Goal: Task Accomplishment & Management: Complete application form

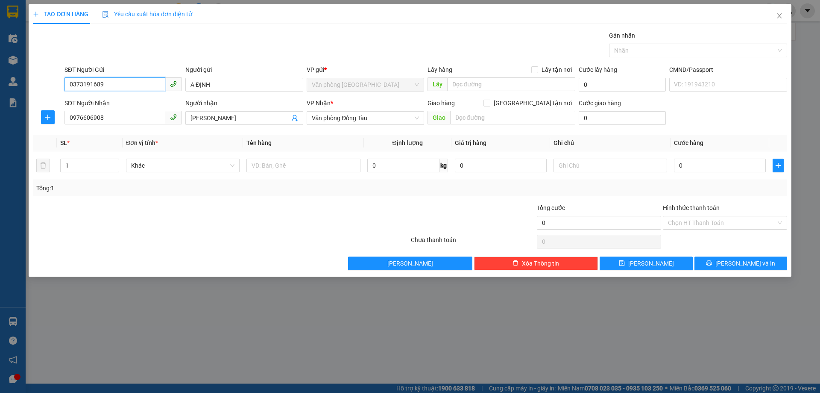
drag, startPoint x: 142, startPoint y: 88, endPoint x: 8, endPoint y: 86, distance: 134.2
click at [3, 87] on div "TẠO ĐƠN HÀNG Yêu cầu xuất hóa đơn điện tử Transit Pickup Surcharge Ids Transit …" at bounding box center [410, 196] width 820 height 393
drag, startPoint x: 123, startPoint y: 117, endPoint x: 21, endPoint y: 124, distance: 102.8
click at [0, 126] on div "TẠO ĐƠN HÀNG Yêu cầu xuất hóa đơn điện tử Transit Pickup Surcharge Ids Transit …" at bounding box center [410, 196] width 820 height 393
drag, startPoint x: 228, startPoint y: 115, endPoint x: 152, endPoint y: 111, distance: 76.2
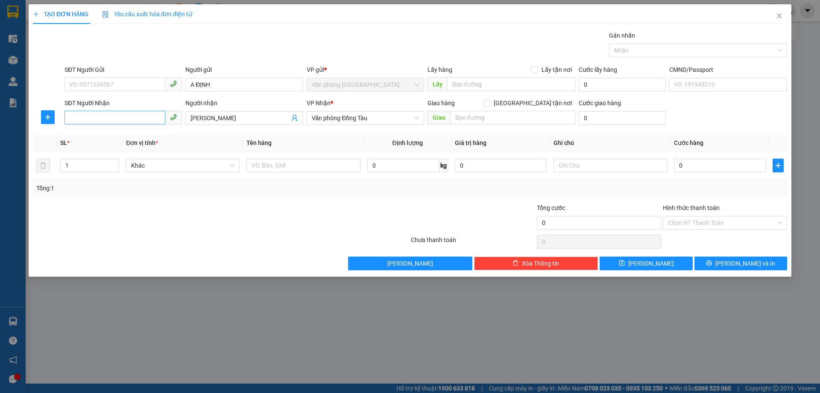
click at [125, 120] on div "SĐT Người Nhận VD: 0377654321 Người nhận C CHUNG VP Nhận * Văn phòng Đồng Tàu G…" at bounding box center [426, 113] width 726 height 30
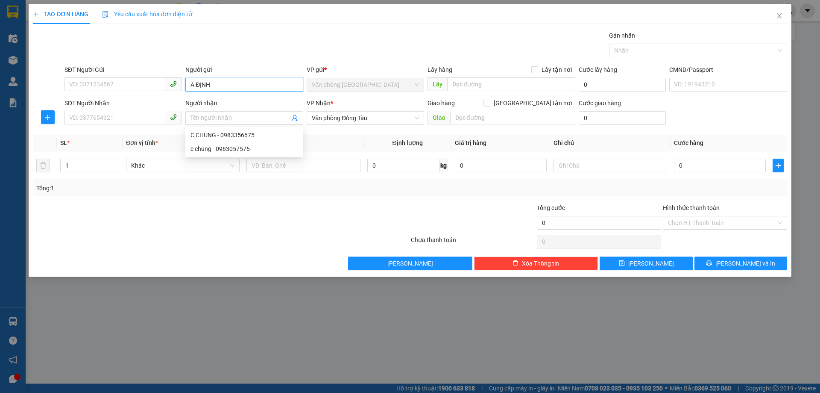
drag, startPoint x: 218, startPoint y: 85, endPoint x: 253, endPoint y: 86, distance: 35.1
click at [197, 85] on input "A ĐỊNH" at bounding box center [243, 85] width 117 height 14
type input "A"
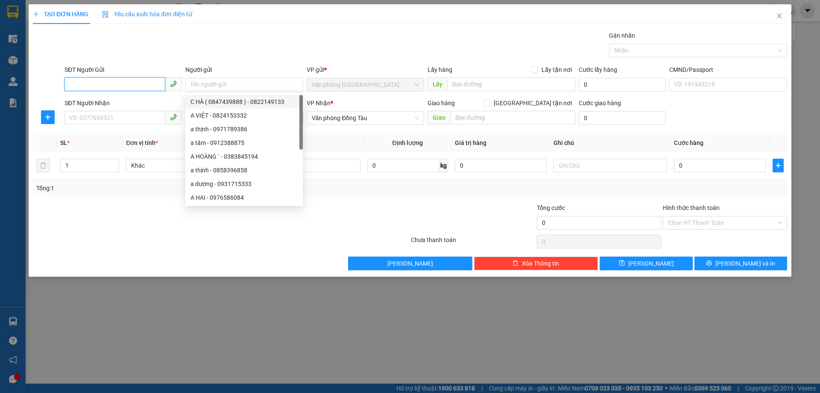
click at [161, 85] on input "SĐT Người Gửi" at bounding box center [115, 84] width 101 height 14
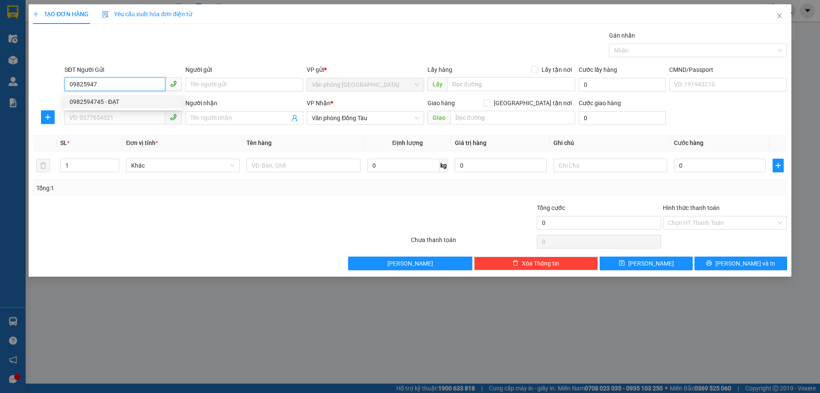
click at [114, 102] on div "0982594745 - ĐẠT" at bounding box center [123, 101] width 107 height 9
type input "0982594745"
type input "ĐẠT"
type input "0982594745"
click at [109, 116] on input "SĐT Người Nhận" at bounding box center [115, 118] width 101 height 14
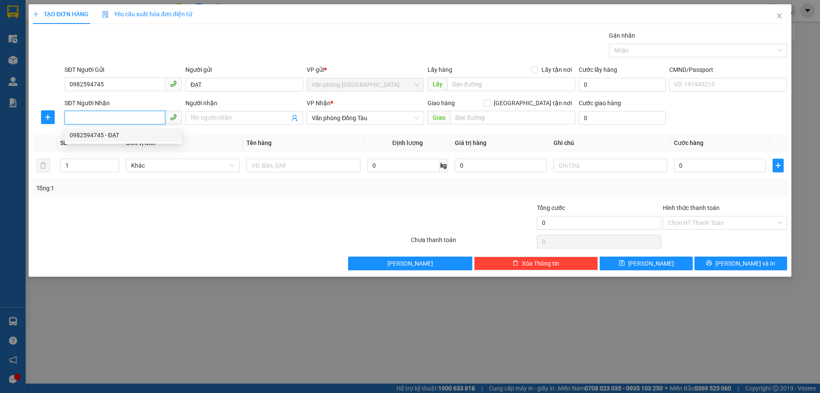
click at [115, 135] on div "0982594745 - ĐẠT" at bounding box center [123, 134] width 107 height 9
type input "0982594745"
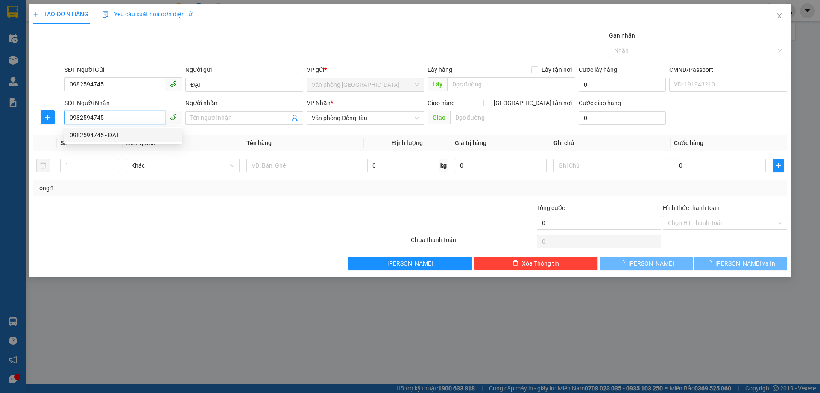
type input "ĐẠT"
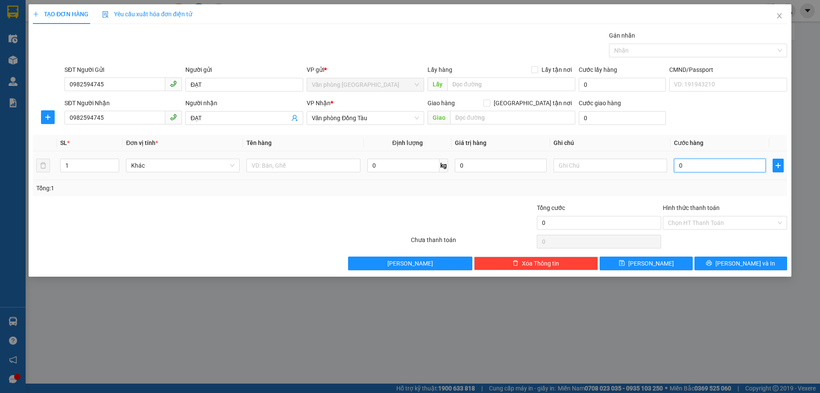
click at [688, 161] on input "0" at bounding box center [720, 165] width 92 height 14
type input "3"
type input "30"
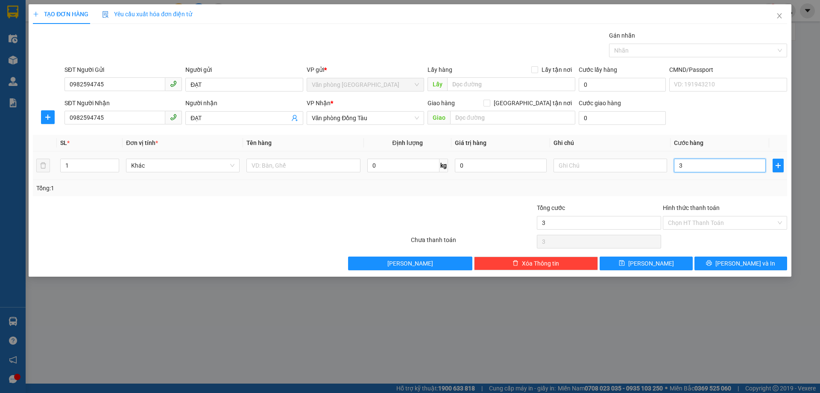
type input "30"
type input "300"
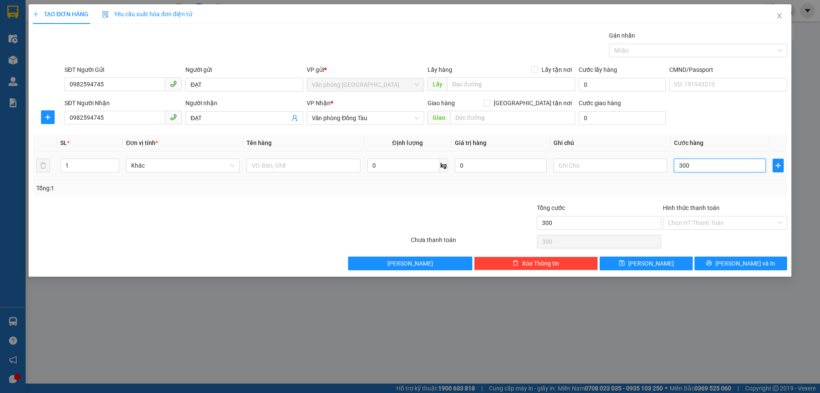
type input "3.000"
type input "30.000"
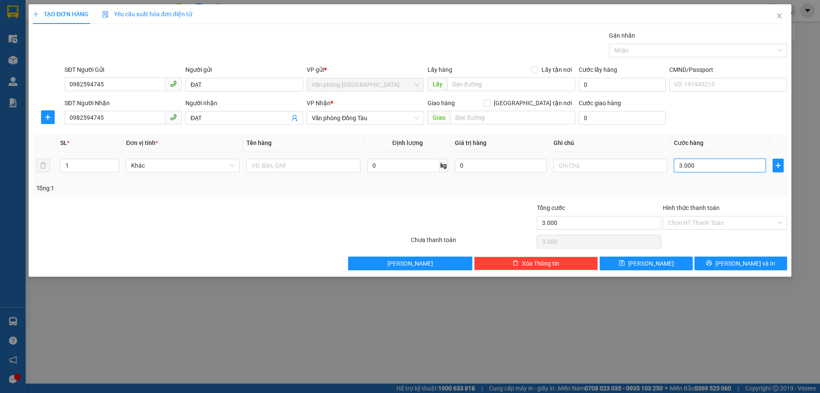
type input "30.000"
drag, startPoint x: 750, startPoint y: 262, endPoint x: 747, endPoint y: 223, distance: 38.5
click at [747, 223] on div "Transit Pickup Surcharge Ids Transit Deliver Surcharge Ids Transit Deliver Surc…" at bounding box center [410, 150] width 754 height 239
click at [738, 219] on input "Hình thức thanh toán" at bounding box center [722, 222] width 108 height 13
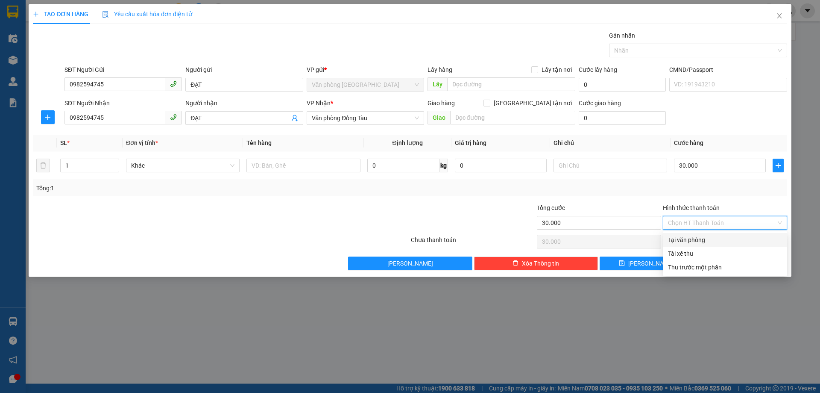
click at [714, 237] on div "Tại văn phòng" at bounding box center [725, 239] width 114 height 9
type input "0"
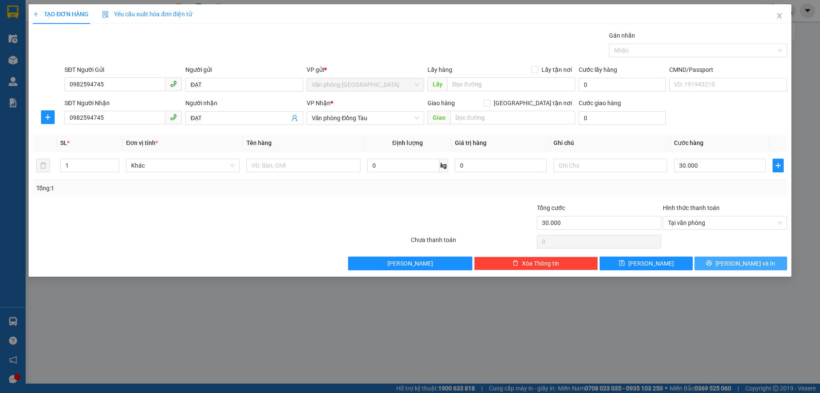
click at [724, 269] on button "[PERSON_NAME] và In" at bounding box center [741, 263] width 93 height 14
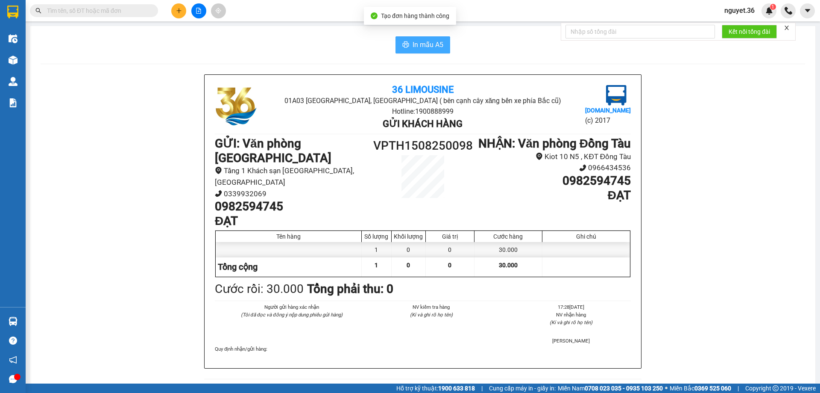
click at [438, 43] on span "In mẫu A5" at bounding box center [428, 44] width 31 height 11
click at [118, 9] on input "text" at bounding box center [97, 10] width 101 height 9
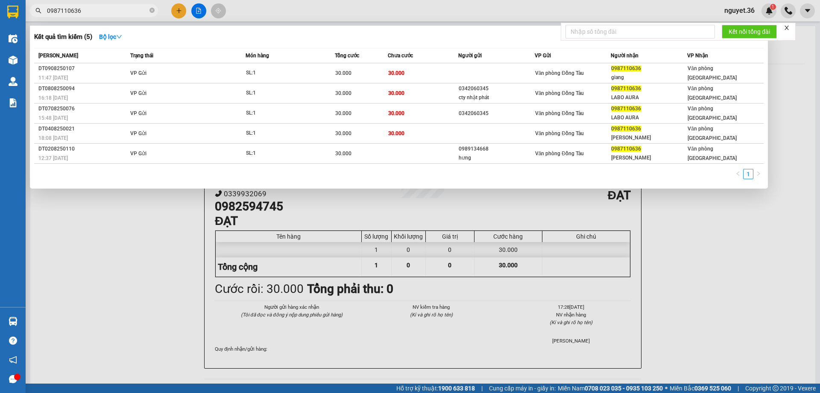
type input "0987110636"
click at [159, 311] on div at bounding box center [410, 196] width 820 height 393
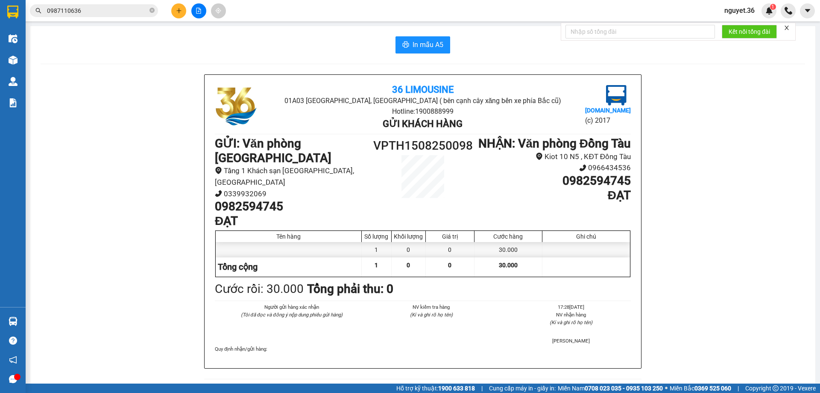
click at [95, 10] on input "0987110636" at bounding box center [97, 10] width 101 height 9
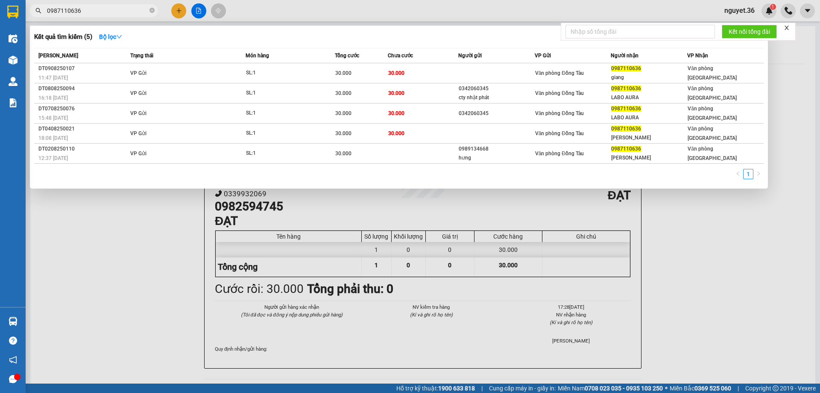
click at [180, 10] on div at bounding box center [410, 196] width 820 height 393
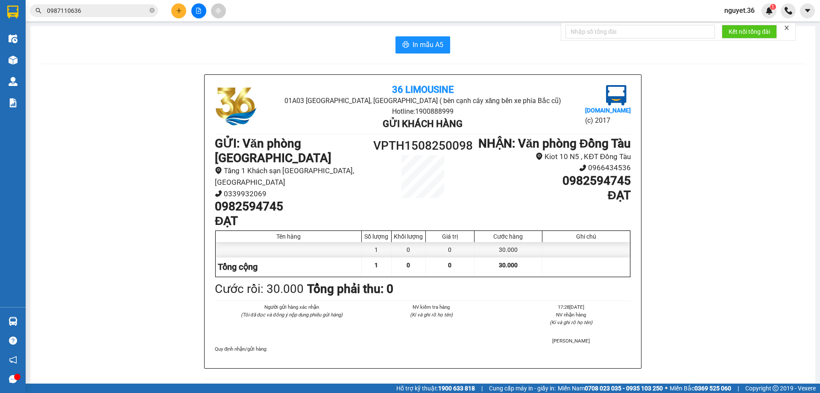
click at [177, 13] on icon "plus" at bounding box center [179, 11] width 6 height 6
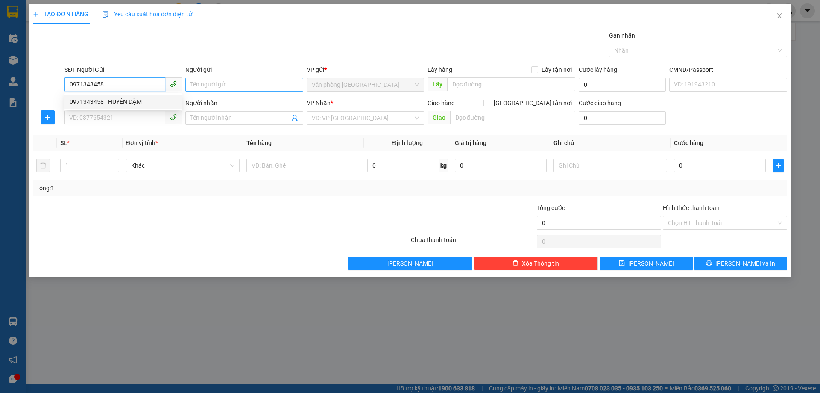
type input "0971343458"
click at [213, 84] on input "Người gửi" at bounding box center [243, 85] width 117 height 14
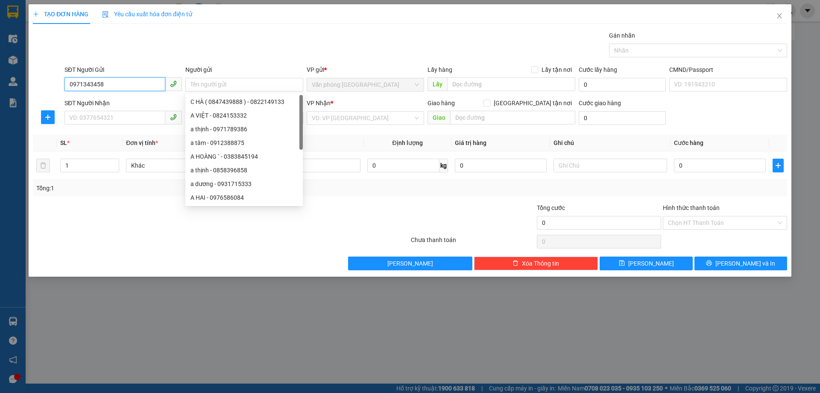
click at [156, 88] on input "0971343458" at bounding box center [115, 84] width 101 height 14
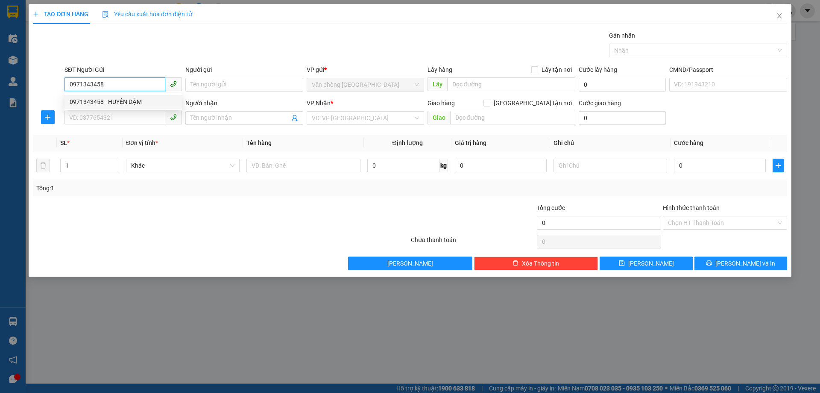
click at [141, 103] on div "0971343458 - HUYỀN DẬM" at bounding box center [123, 101] width 107 height 9
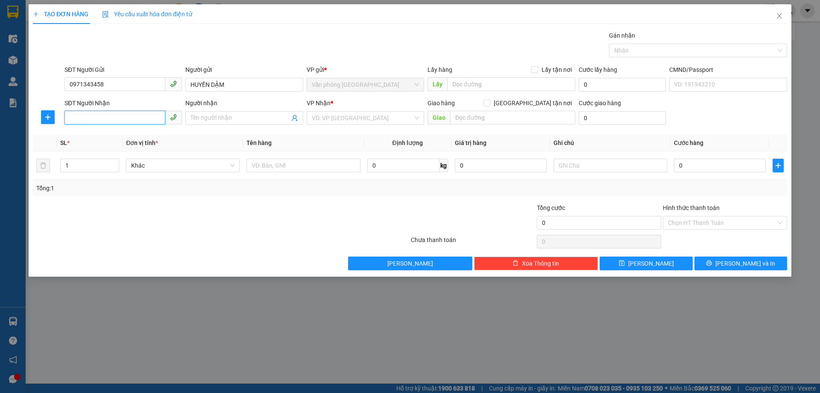
click at [130, 116] on input "SĐT Người Nhận" at bounding box center [115, 118] width 101 height 14
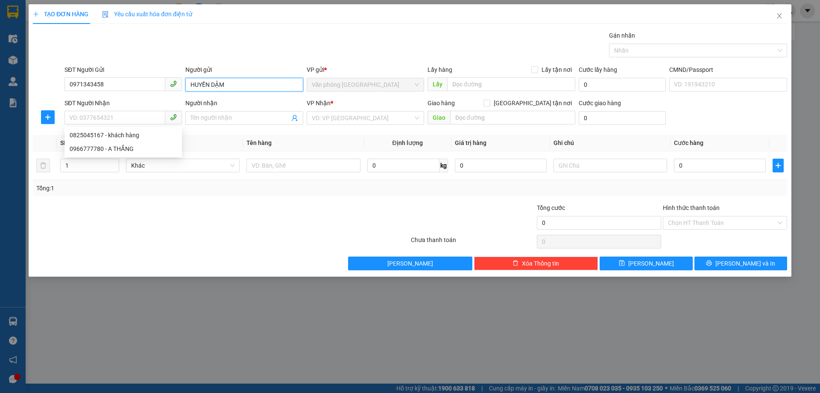
click at [226, 85] on input "HUYỀN DẬM" at bounding box center [243, 85] width 117 height 14
type input "HUYỀN DẬU"
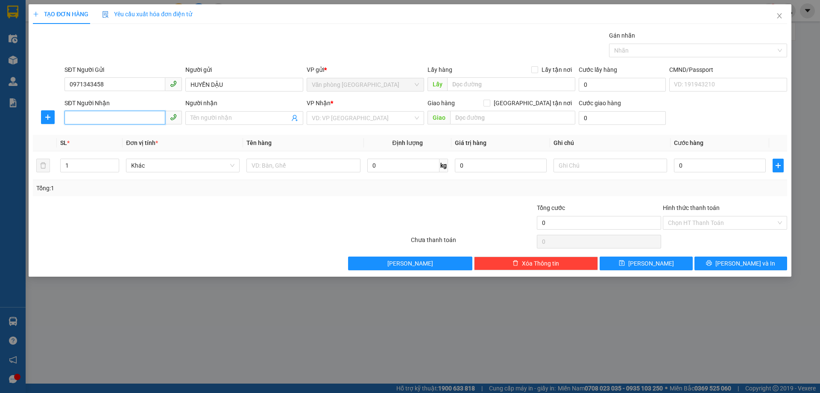
click at [109, 117] on input "SĐT Người Nhận" at bounding box center [115, 118] width 101 height 14
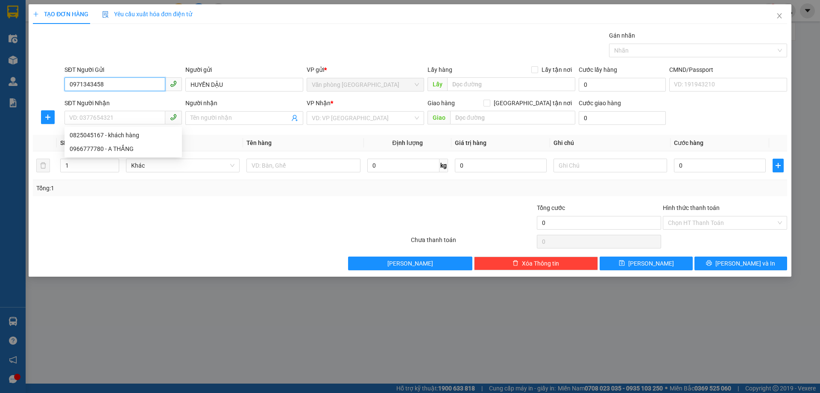
drag, startPoint x: 112, startPoint y: 84, endPoint x: 48, endPoint y: 82, distance: 63.7
click at [48, 82] on div "SĐT Người Gửi 0971343458 0971343458 Người gửi HUYỀN DẬU VP gửi * Văn phòng [GEO…" at bounding box center [410, 80] width 756 height 30
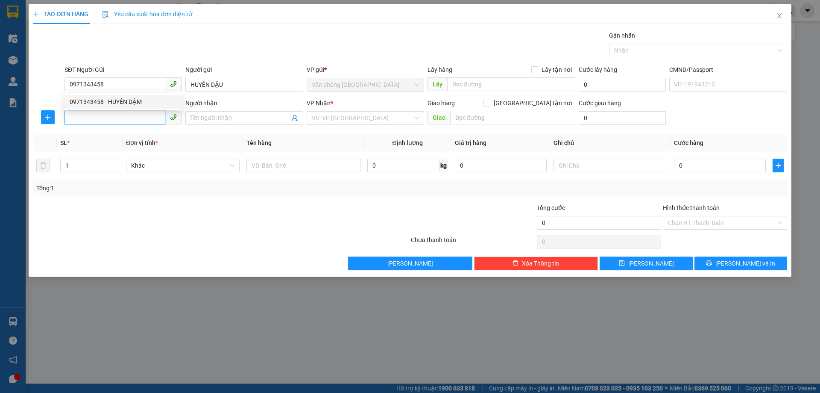
click at [90, 118] on input "SĐT Người Nhận" at bounding box center [115, 118] width 101 height 14
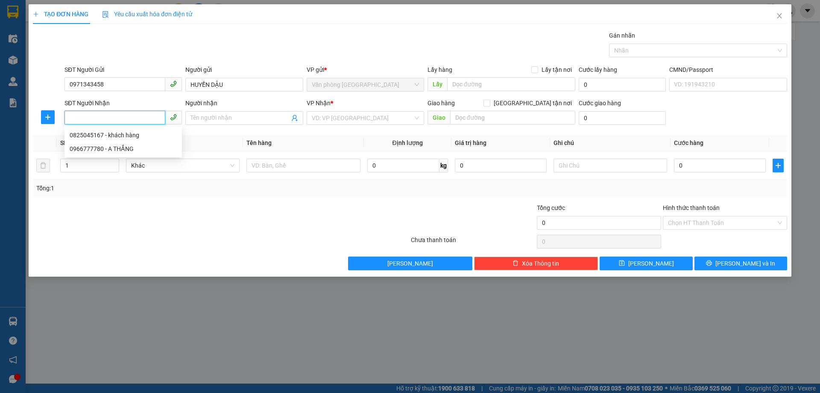
paste input "0971343458"
type input "0971343458"
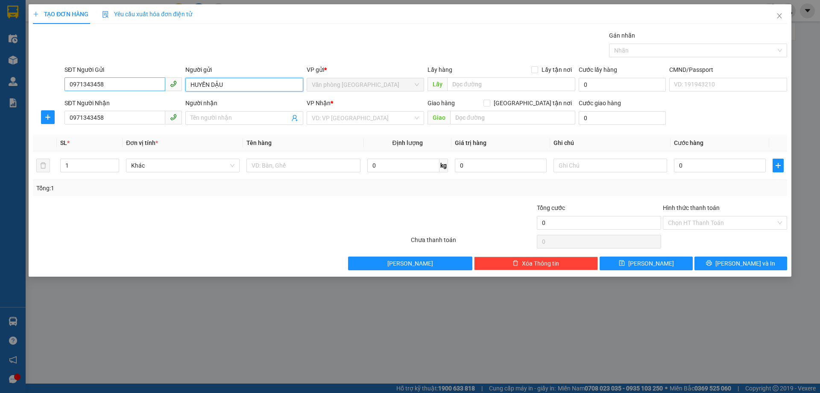
drag, startPoint x: 208, startPoint y: 83, endPoint x: 146, endPoint y: 81, distance: 62.4
click at [144, 81] on div "SĐT Người Gửi 0971343458 Người gửi HUYỀN DẬU HUYỀN DẬU VP gửi * Văn phòng [GEOG…" at bounding box center [426, 80] width 726 height 30
click at [209, 114] on input "Người nhận" at bounding box center [240, 117] width 99 height 9
paste input "HUYỀN DẬU"
type input "HUYỀN DẬU"
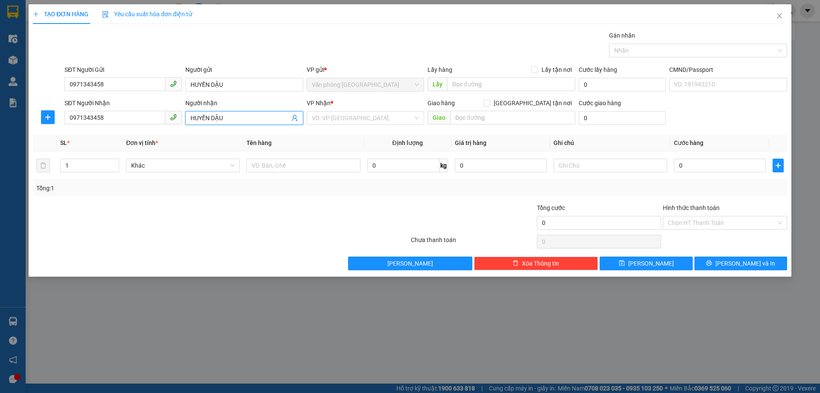
click at [244, 208] on div at bounding box center [158, 218] width 252 height 30
click at [356, 116] on input "search" at bounding box center [362, 118] width 101 height 13
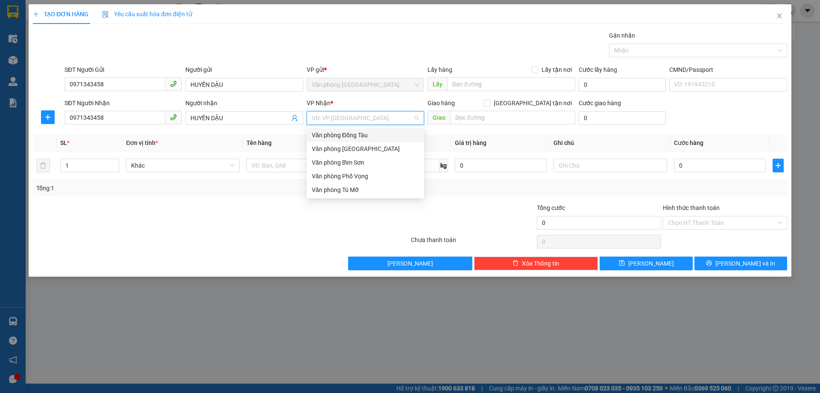
click at [364, 135] on div "Văn phòng Đồng Tàu" at bounding box center [365, 134] width 107 height 9
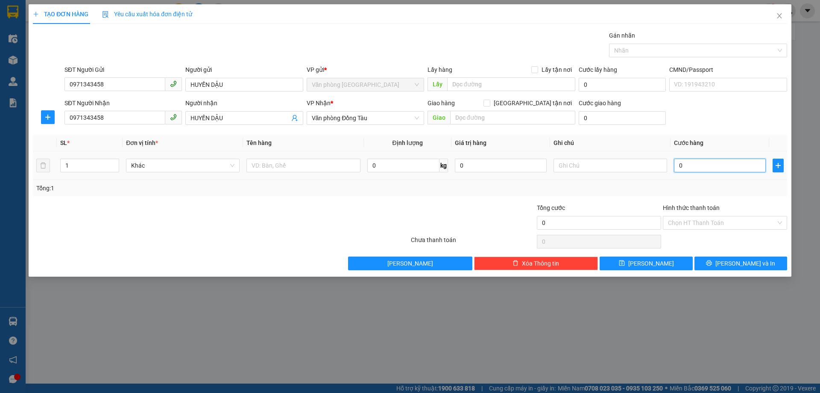
click at [700, 165] on input "0" at bounding box center [720, 165] width 92 height 14
type input "3"
type input "30"
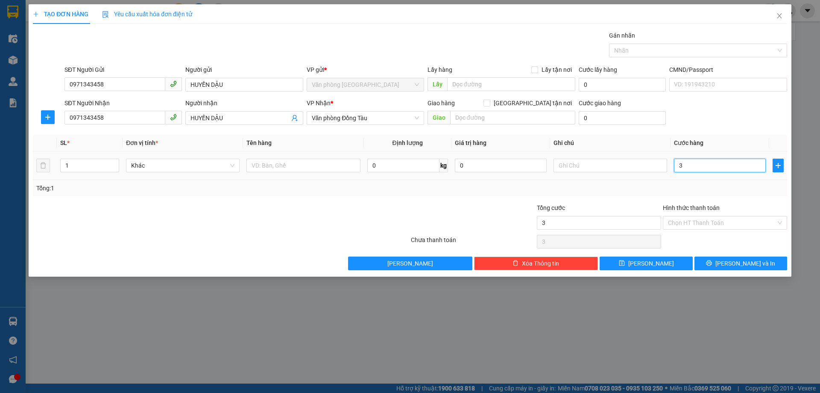
type input "30"
type input "300"
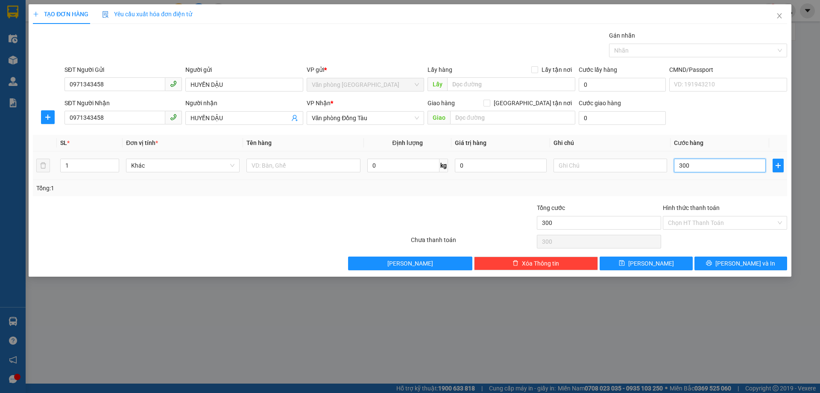
type input "3.000"
type input "30.000"
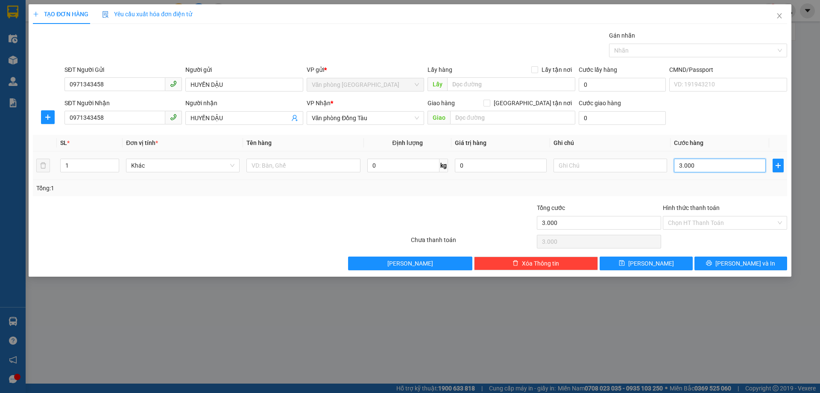
type input "30.000"
click at [728, 217] on input "Hình thức thanh toán" at bounding box center [722, 222] width 108 height 13
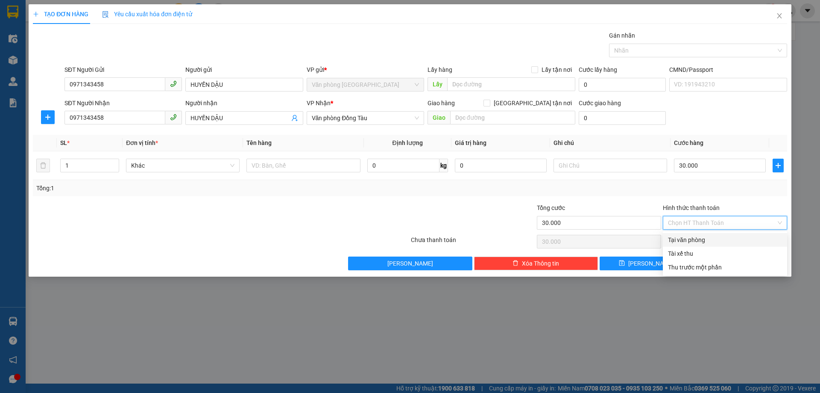
click at [704, 239] on div "Tại văn phòng" at bounding box center [725, 239] width 114 height 9
type input "0"
click at [737, 264] on span "[PERSON_NAME] và In" at bounding box center [746, 262] width 60 height 9
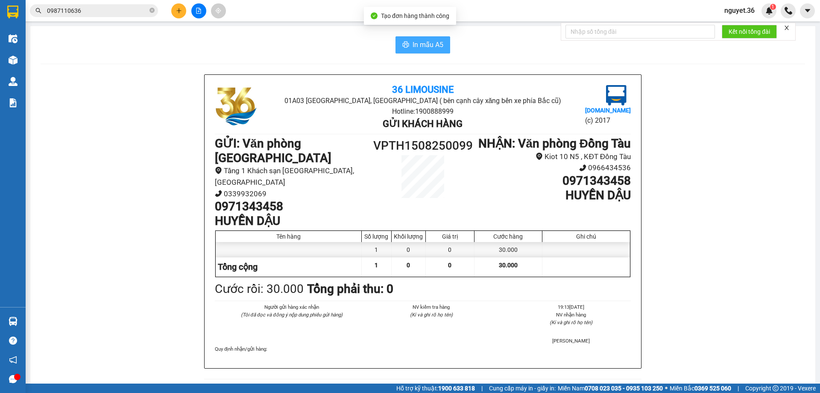
click at [414, 47] on span "In mẫu A5" at bounding box center [428, 44] width 31 height 11
drag, startPoint x: 280, startPoint y: 185, endPoint x: 202, endPoint y: 176, distance: 79.0
click at [205, 176] on div "36 Limousine [GEOGRAPHIC_DATA][PERSON_NAME], [GEOGRAPHIC_DATA] ( bên cạnh cây x…" at bounding box center [423, 221] width 437 height 293
copy h1 "0971343458"
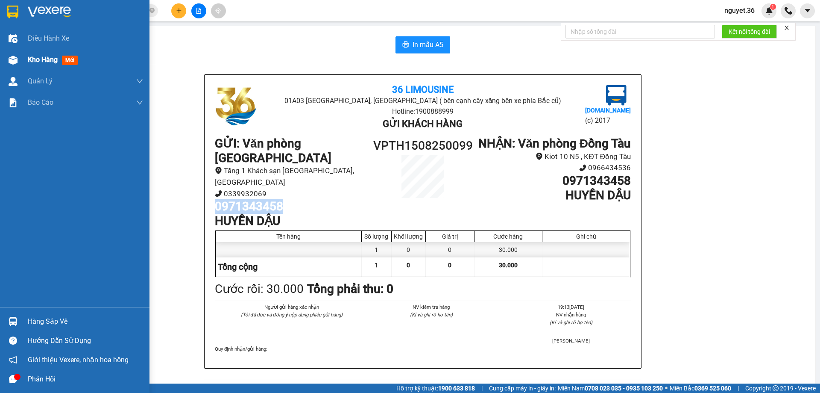
click at [53, 59] on span "Kho hàng" at bounding box center [43, 60] width 30 height 8
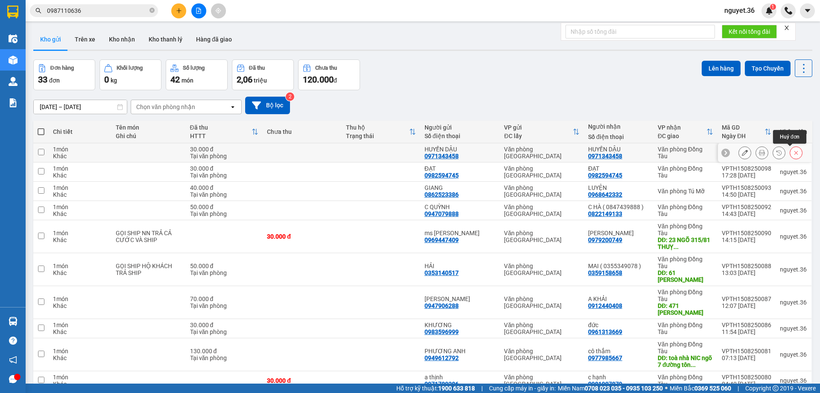
click at [793, 153] on icon at bounding box center [796, 153] width 6 height 6
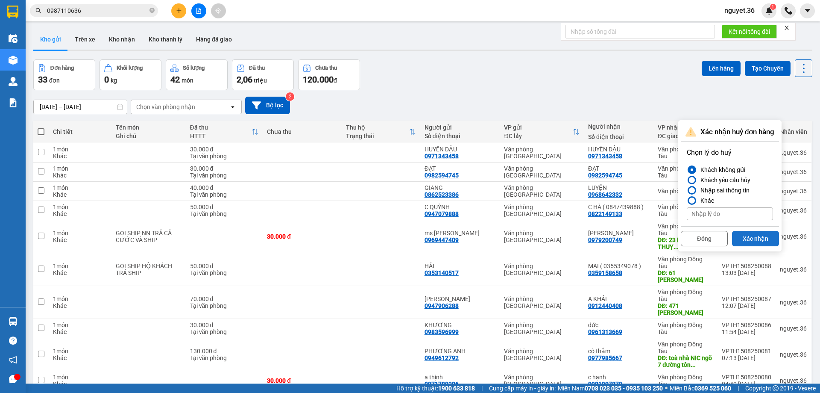
click at [748, 239] on button "Xác nhận" at bounding box center [755, 238] width 47 height 15
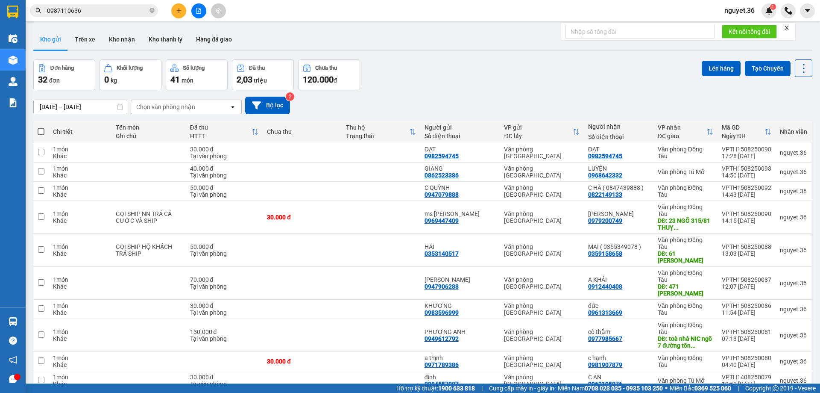
click at [188, 11] on div at bounding box center [199, 10] width 64 height 15
click at [178, 12] on icon "plus" at bounding box center [179, 11] width 6 height 6
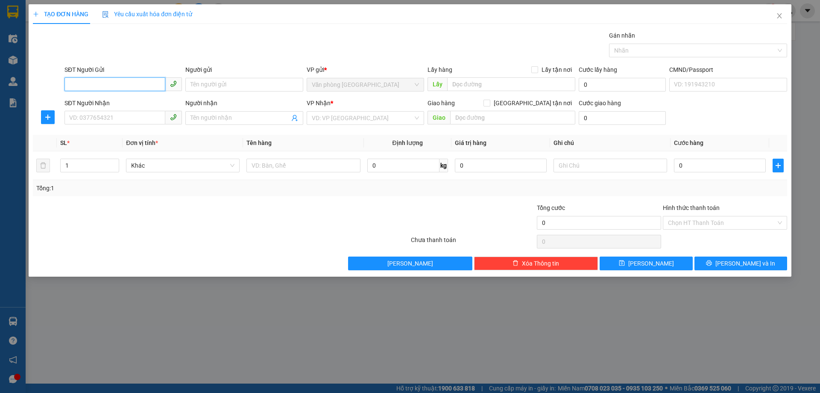
paste input "0971343458"
type input "0971343458"
click at [138, 110] on div "0971343458 0971343458 - HUYỀN DẬM" at bounding box center [123, 101] width 117 height 17
click at [138, 102] on div "SĐT Người Nhận" at bounding box center [123, 102] width 117 height 9
click at [138, 111] on input "SĐT Người Nhận" at bounding box center [115, 118] width 101 height 14
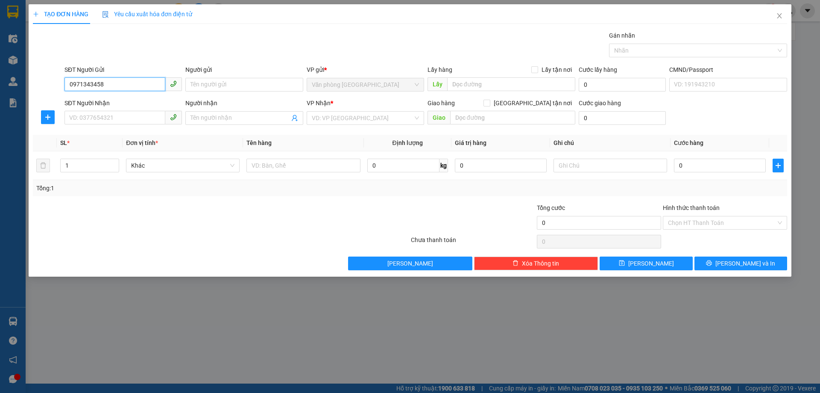
click at [144, 84] on input "0971343458" at bounding box center [115, 84] width 101 height 14
click at [133, 104] on div "0971343458 - HUYỀN DẬM" at bounding box center [123, 101] width 107 height 9
type input "HUYỀN DẬM"
click at [130, 118] on input "SĐT Người Nhận" at bounding box center [115, 118] width 101 height 14
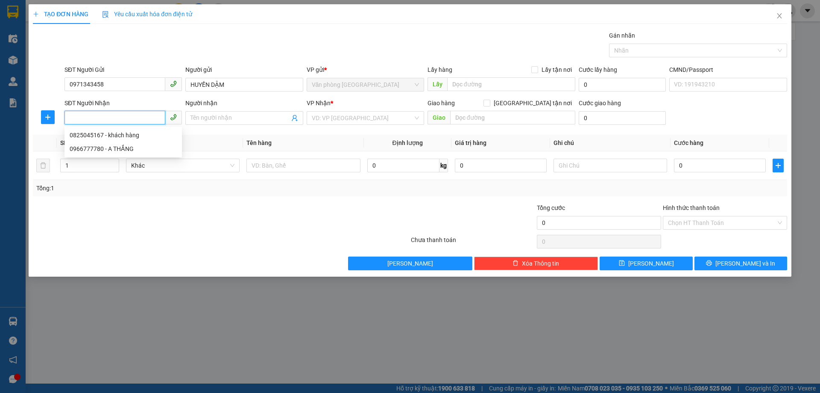
paste input "0971343458"
type input "0971343458"
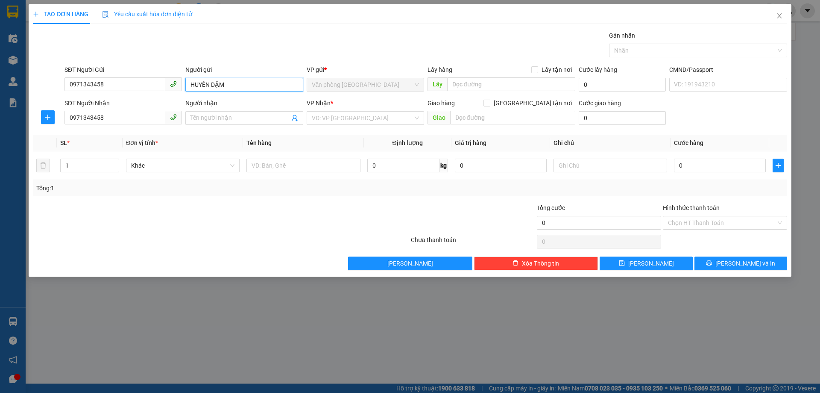
drag, startPoint x: 228, startPoint y: 84, endPoint x: 170, endPoint y: 84, distance: 58.1
click at [170, 84] on div "SĐT Người Gửi 0971343458 Người gửi HUYỀN DẬM HUYỀN DẬM VP gửi * Văn phòng [GEOG…" at bounding box center [426, 80] width 726 height 30
click at [215, 117] on input "Người nhận" at bounding box center [240, 117] width 99 height 9
paste input "HUYỀN DẬM"
type input "HUYỀN DẬM"
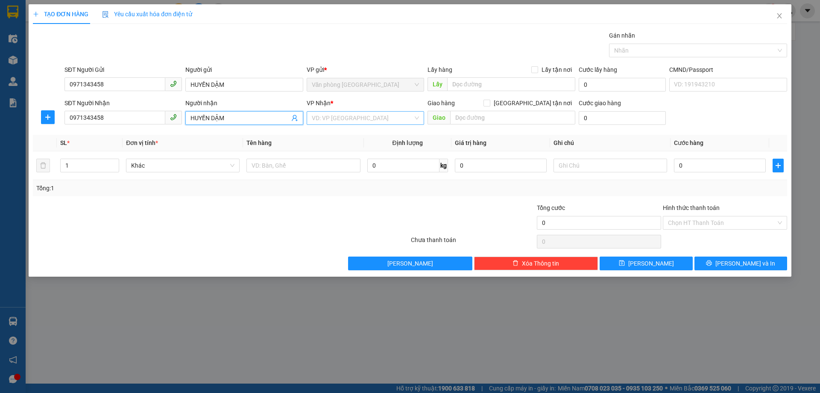
click at [403, 122] on input "search" at bounding box center [362, 118] width 101 height 13
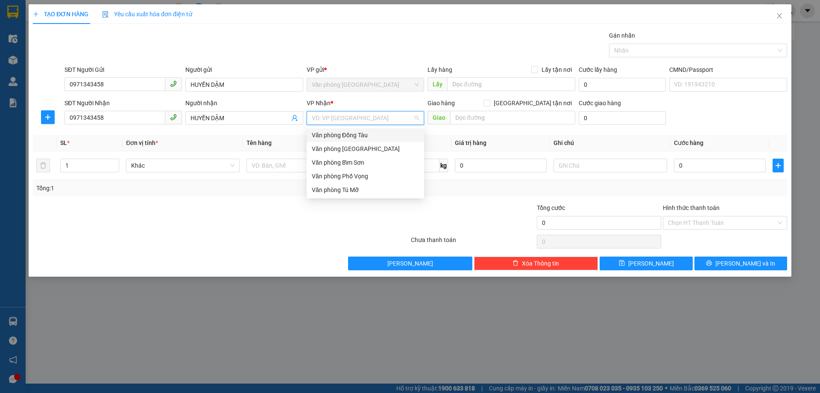
click at [384, 138] on div "Văn phòng Đồng Tàu" at bounding box center [365, 134] width 107 height 9
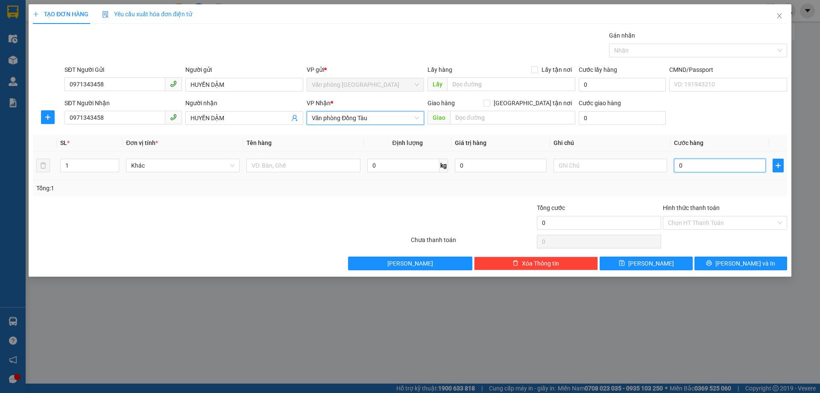
click at [699, 165] on input "0" at bounding box center [720, 165] width 92 height 14
type input "3"
type input "30"
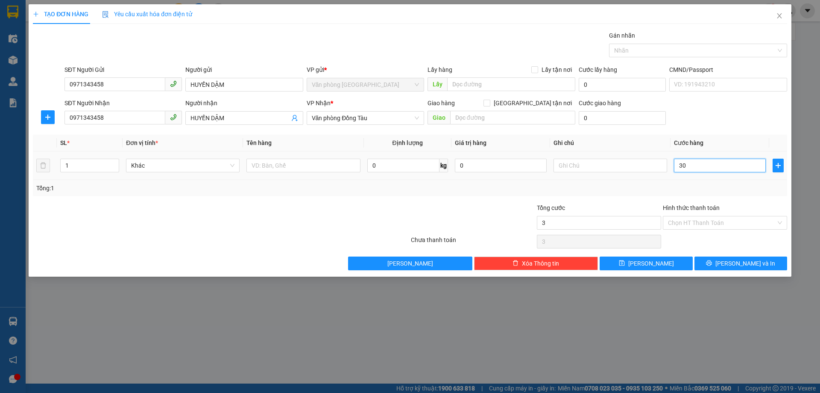
type input "30"
type input "300"
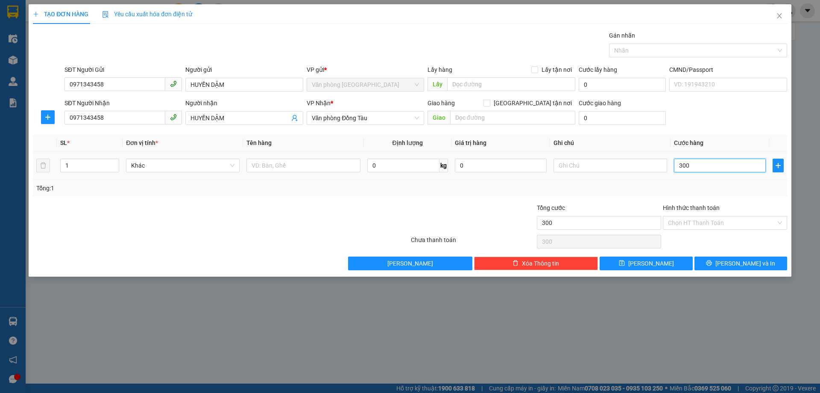
type input "3.000"
type input "30.000"
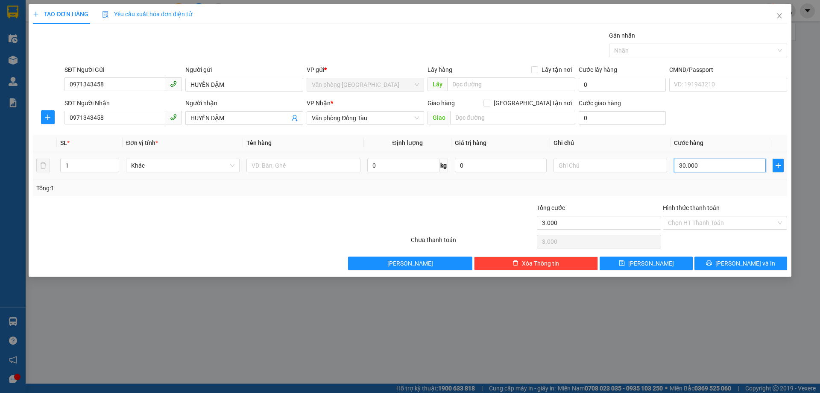
type input "30.000"
click at [751, 262] on span "[PERSON_NAME] và In" at bounding box center [746, 262] width 60 height 9
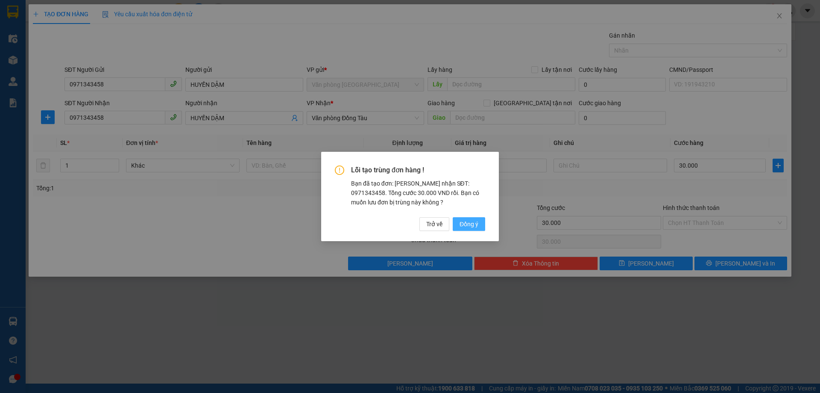
click at [475, 223] on span "Đồng ý" at bounding box center [469, 223] width 19 height 9
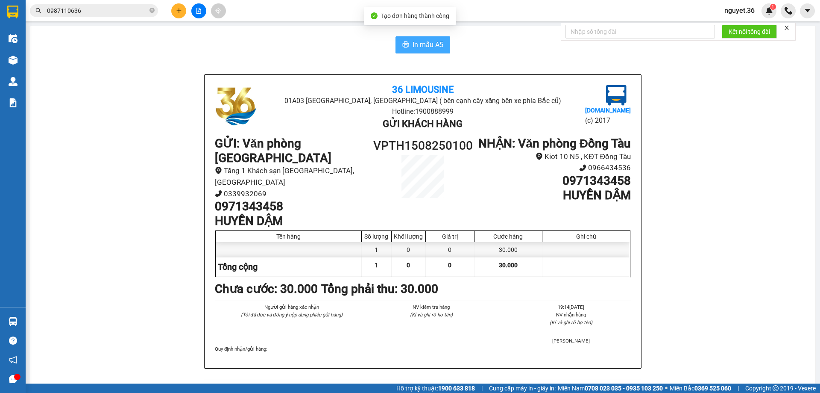
drag, startPoint x: 402, startPoint y: 42, endPoint x: 417, endPoint y: 49, distance: 17.4
click at [402, 41] on icon "printer" at bounding box center [405, 44] width 7 height 7
